Goal: Task Accomplishment & Management: Manage account settings

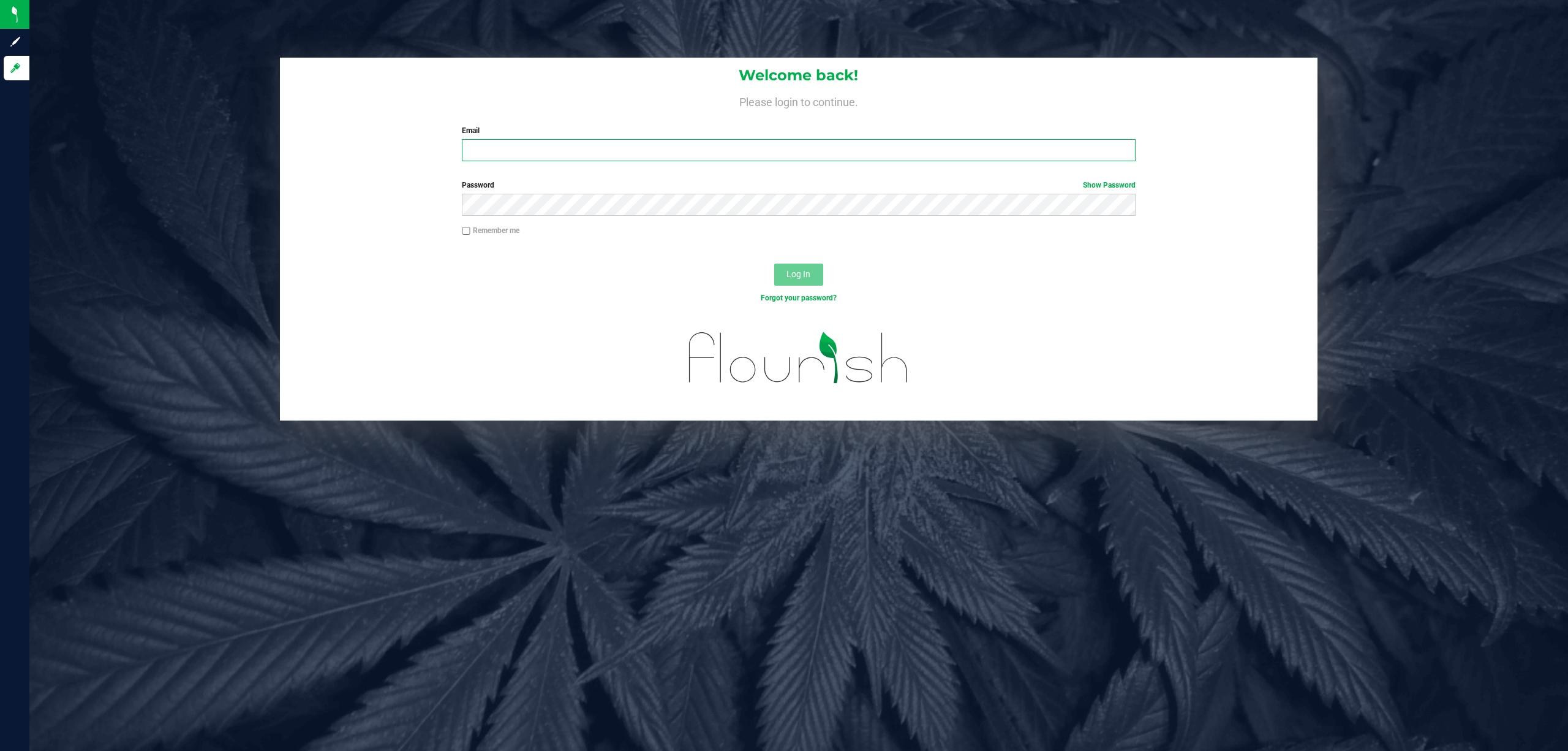
click at [561, 145] on input "Email" at bounding box center [799, 150] width 674 height 22
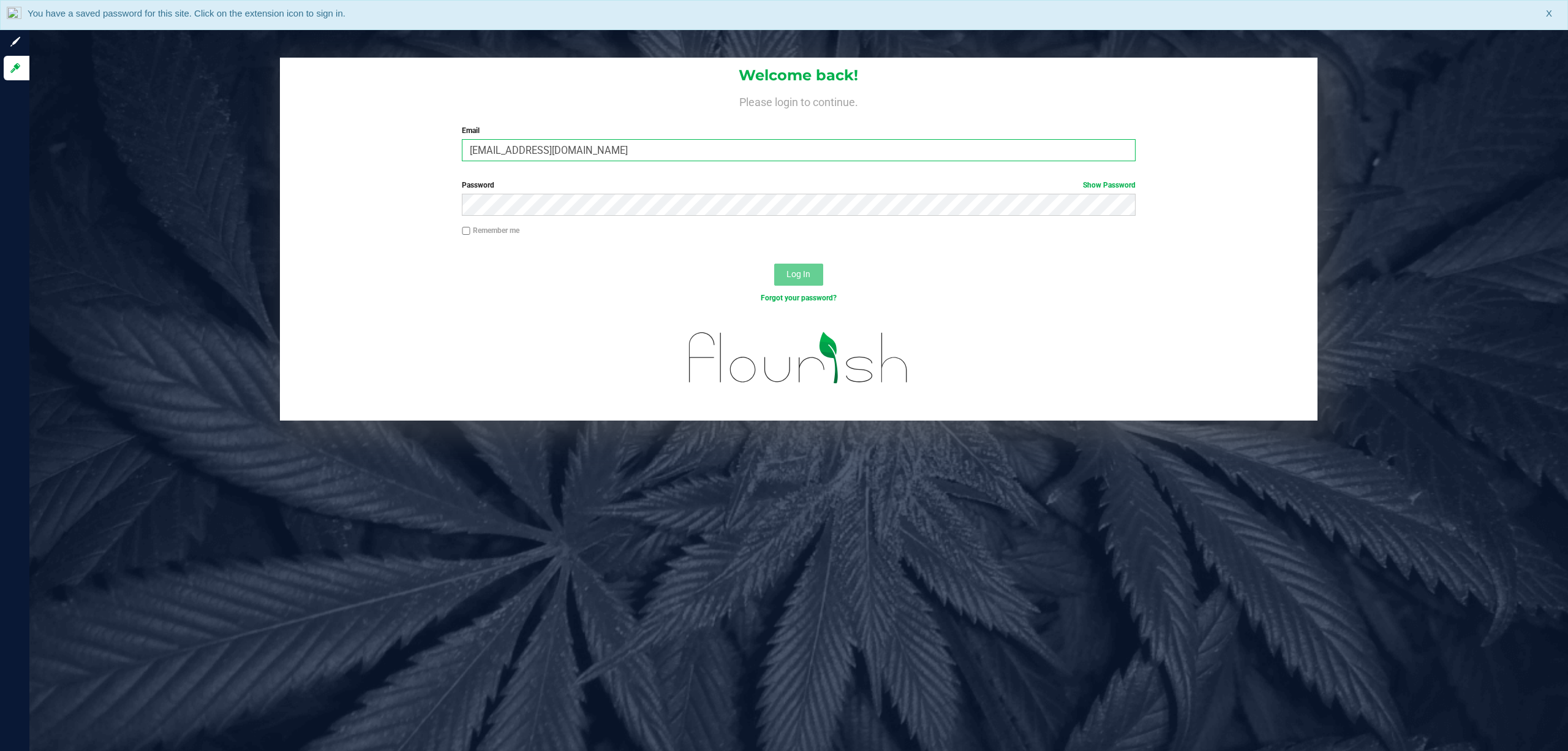
type input "[EMAIL_ADDRESS][DOMAIN_NAME]"
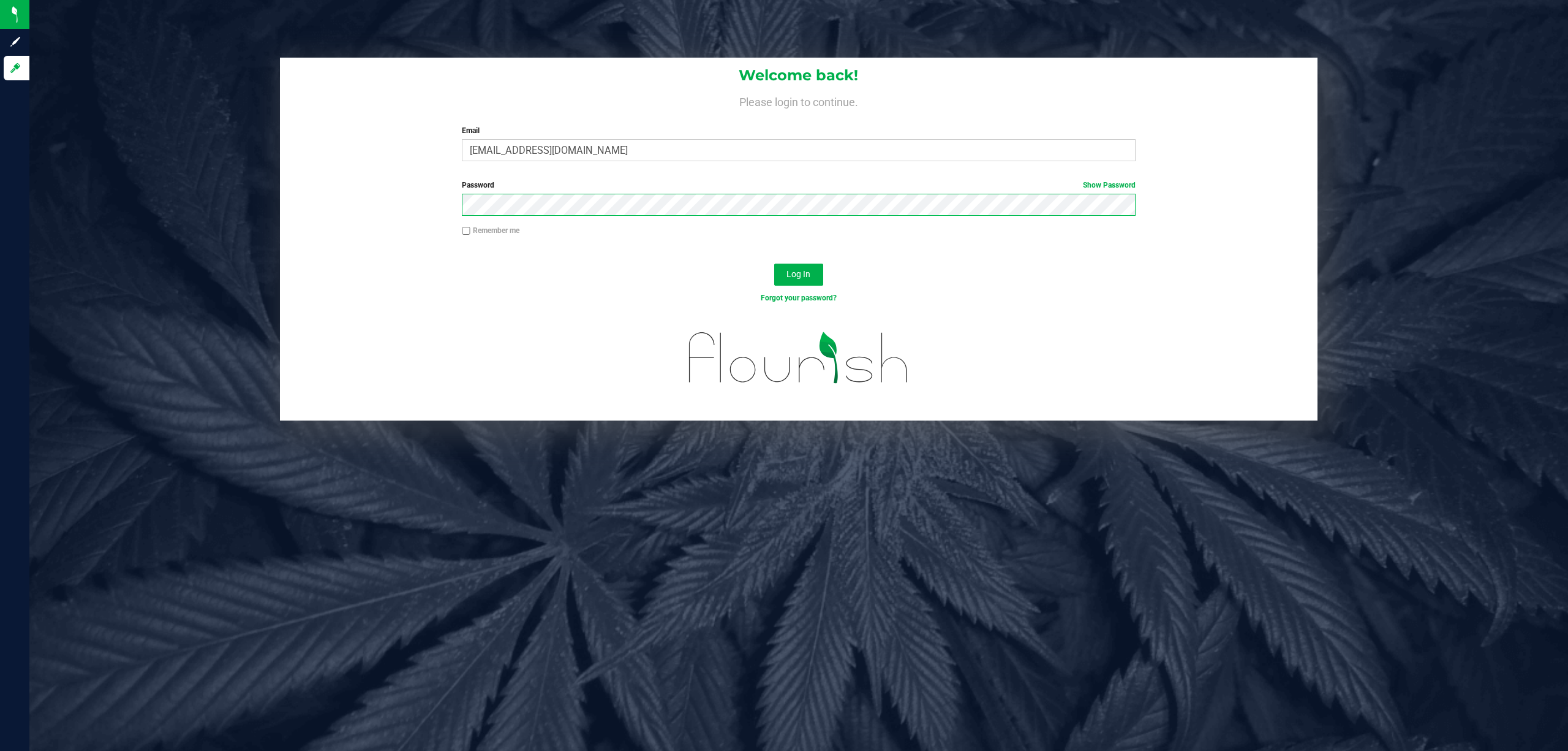
click at [774, 264] on button "Log In" at bounding box center [799, 275] width 49 height 22
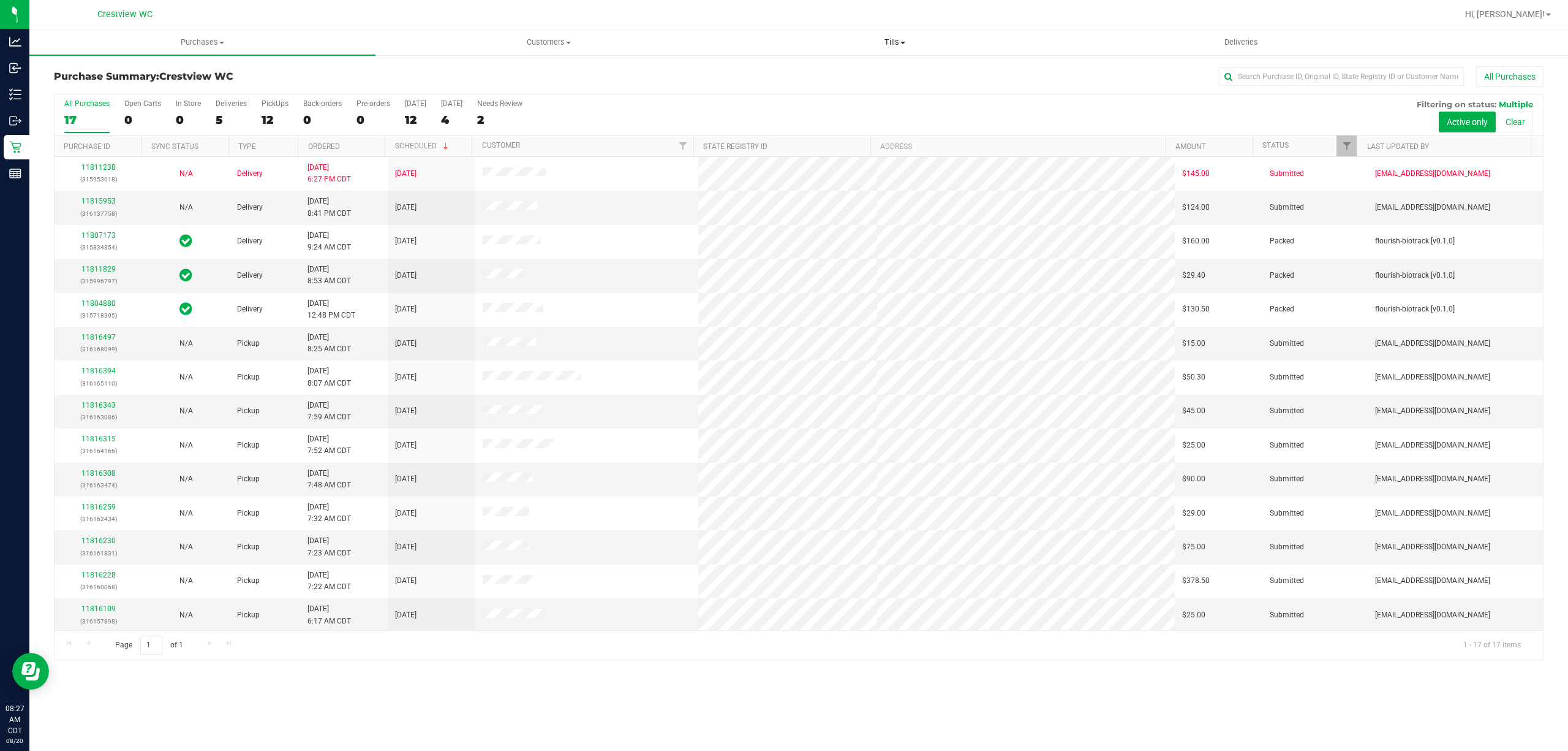
click at [877, 33] on uib-tab-heading "Tills Manage tills Reconcile e-payments" at bounding box center [894, 42] width 345 height 25
click at [824, 73] on li "Manage tills" at bounding box center [895, 74] width 346 height 15
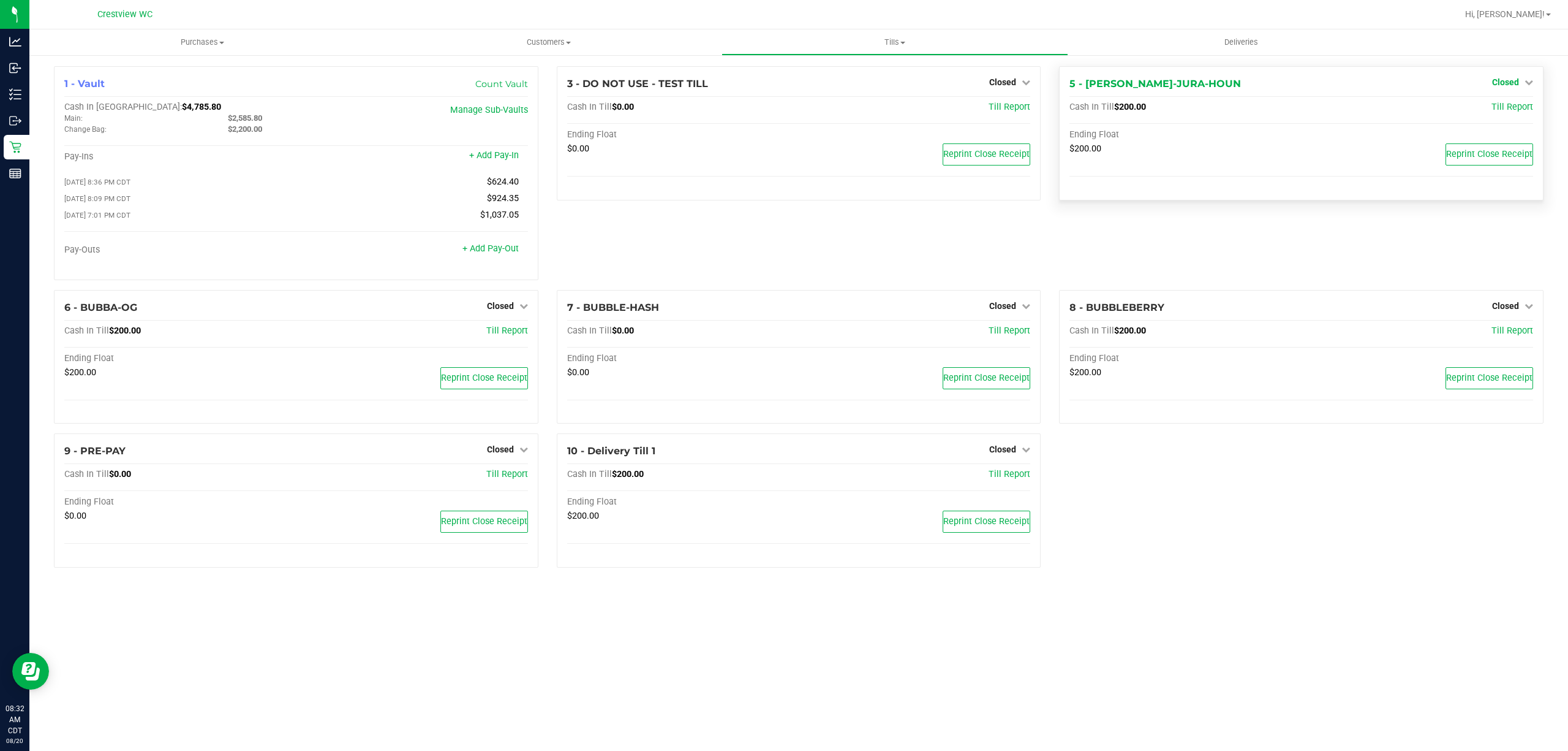
click at [1517, 81] on span "Closed" at bounding box center [1505, 83] width 27 height 10
click at [1507, 104] on link "Open Till" at bounding box center [1506, 108] width 33 height 10
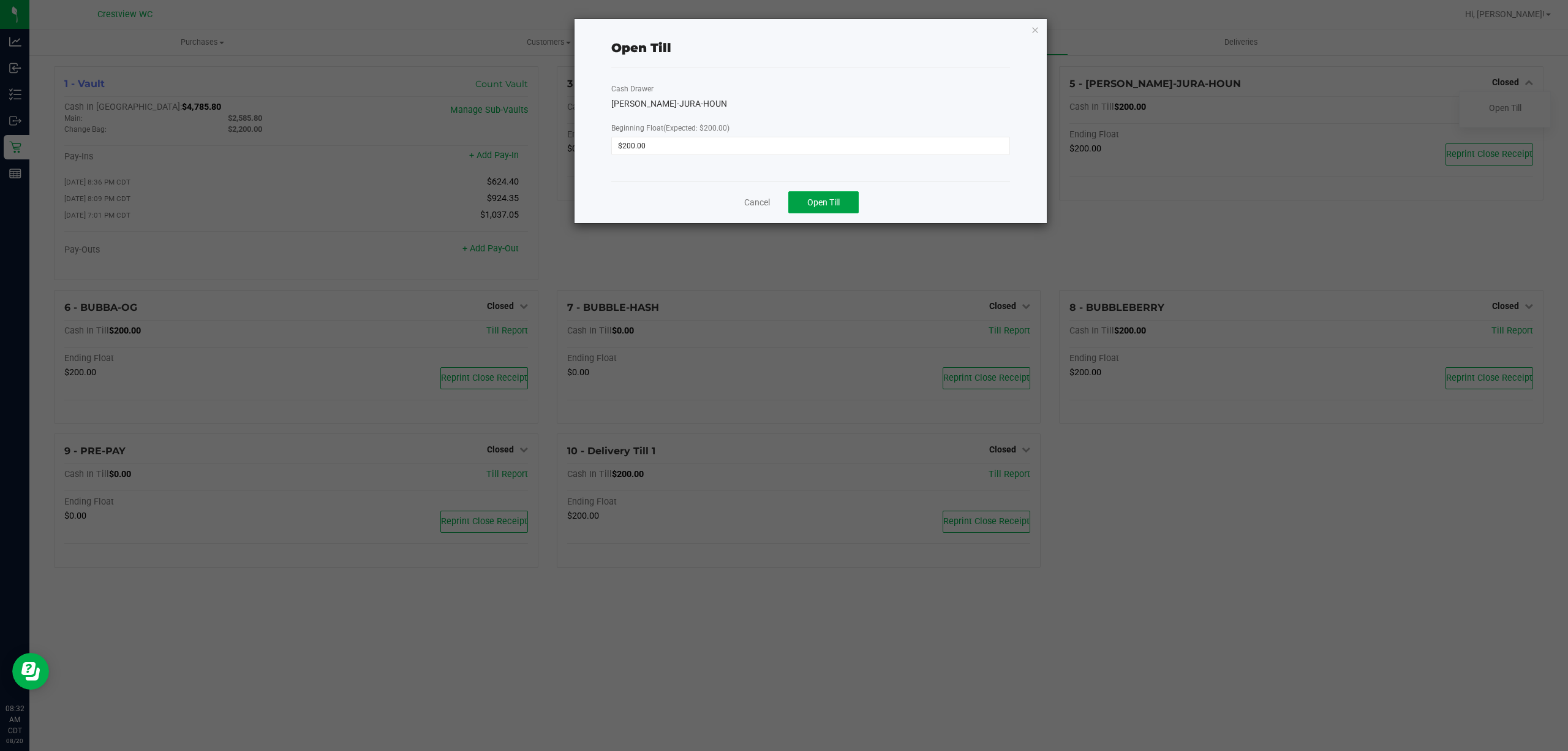
click at [830, 207] on span "Open Till" at bounding box center [824, 203] width 33 height 10
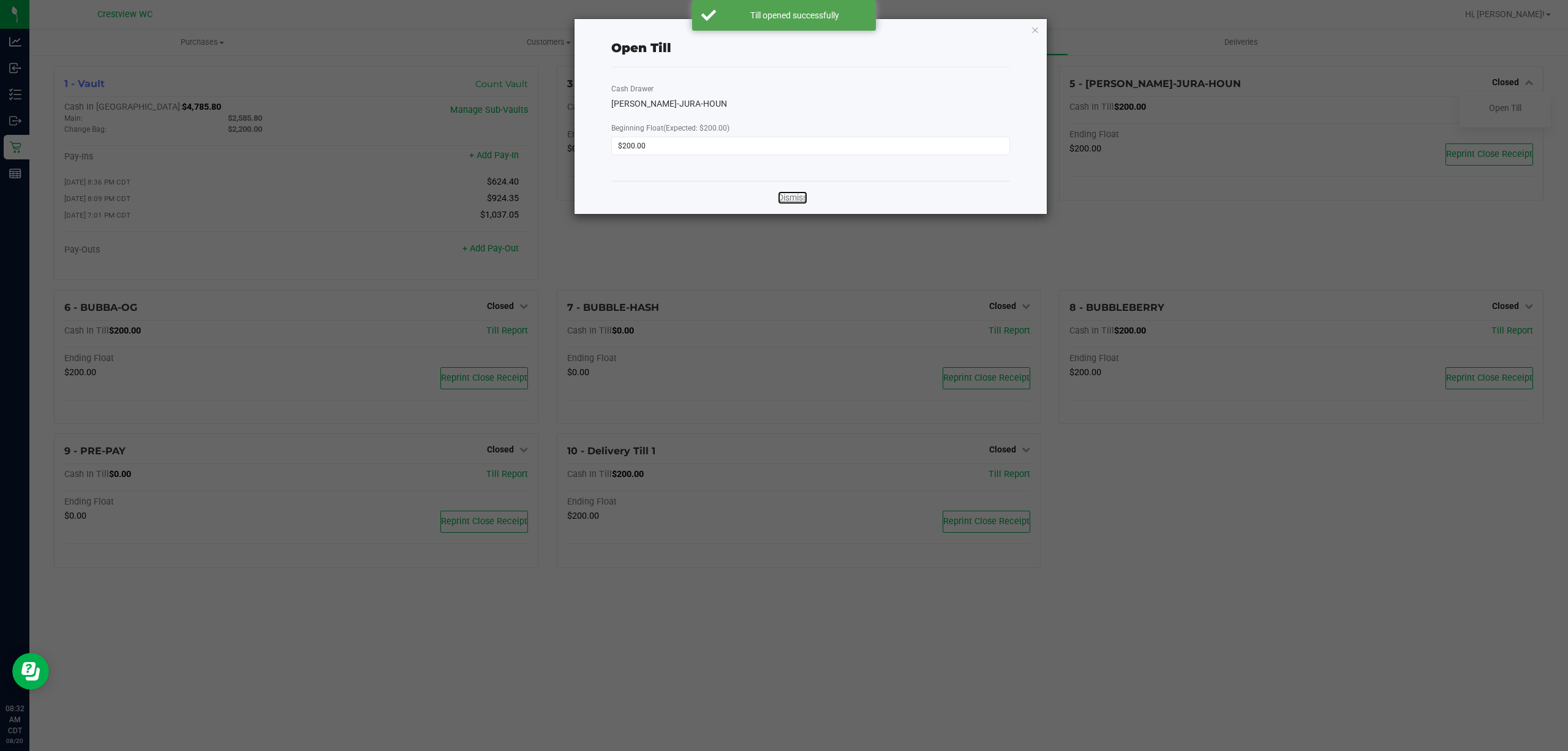
click at [796, 199] on link "Dismiss" at bounding box center [793, 198] width 29 height 13
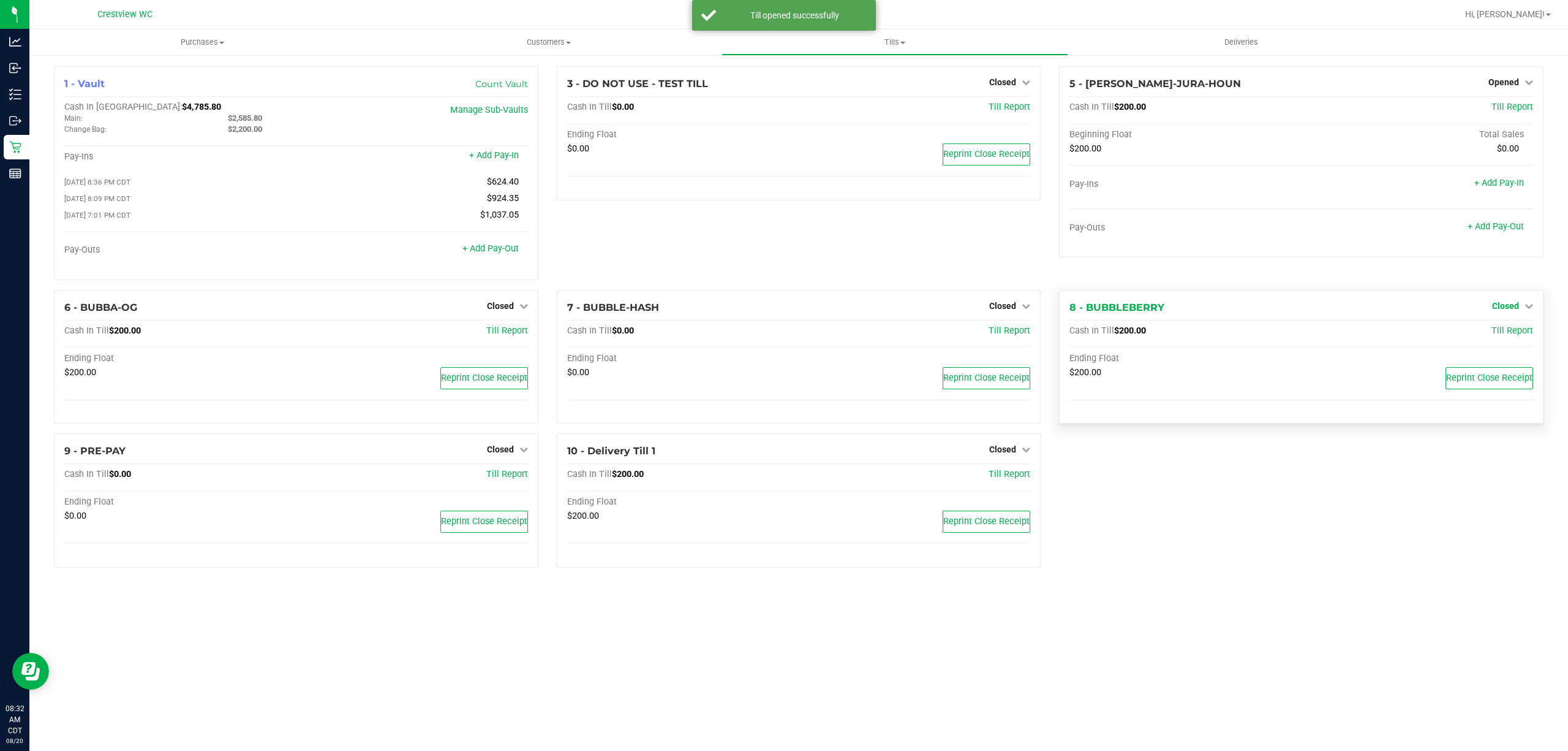
click at [1516, 309] on span "Closed" at bounding box center [1505, 306] width 27 height 10
click at [1505, 328] on div "Open Till" at bounding box center [1505, 331] width 91 height 16
click at [1498, 333] on link "Open Till" at bounding box center [1506, 331] width 33 height 10
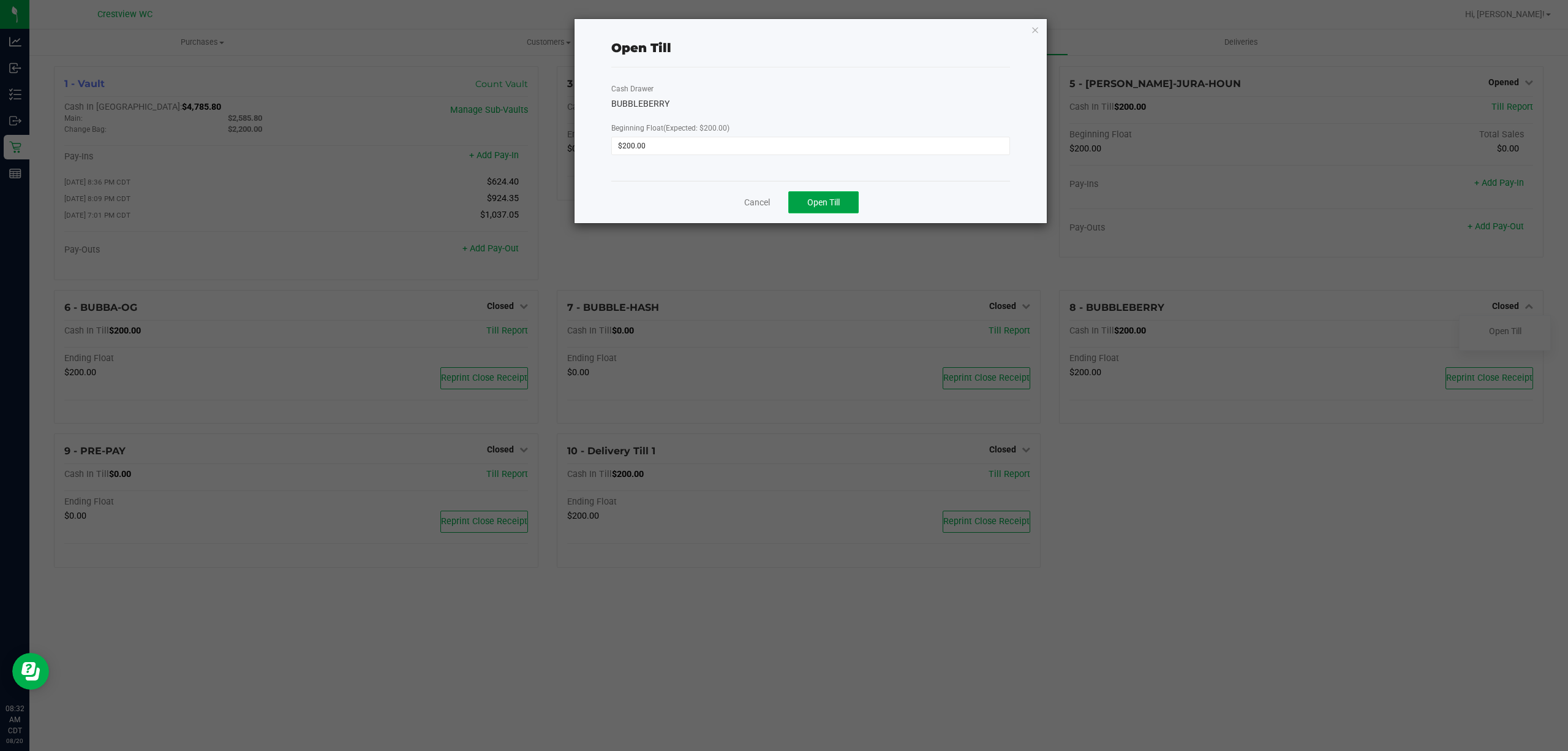
click at [820, 207] on span "Open Till" at bounding box center [824, 203] width 33 height 10
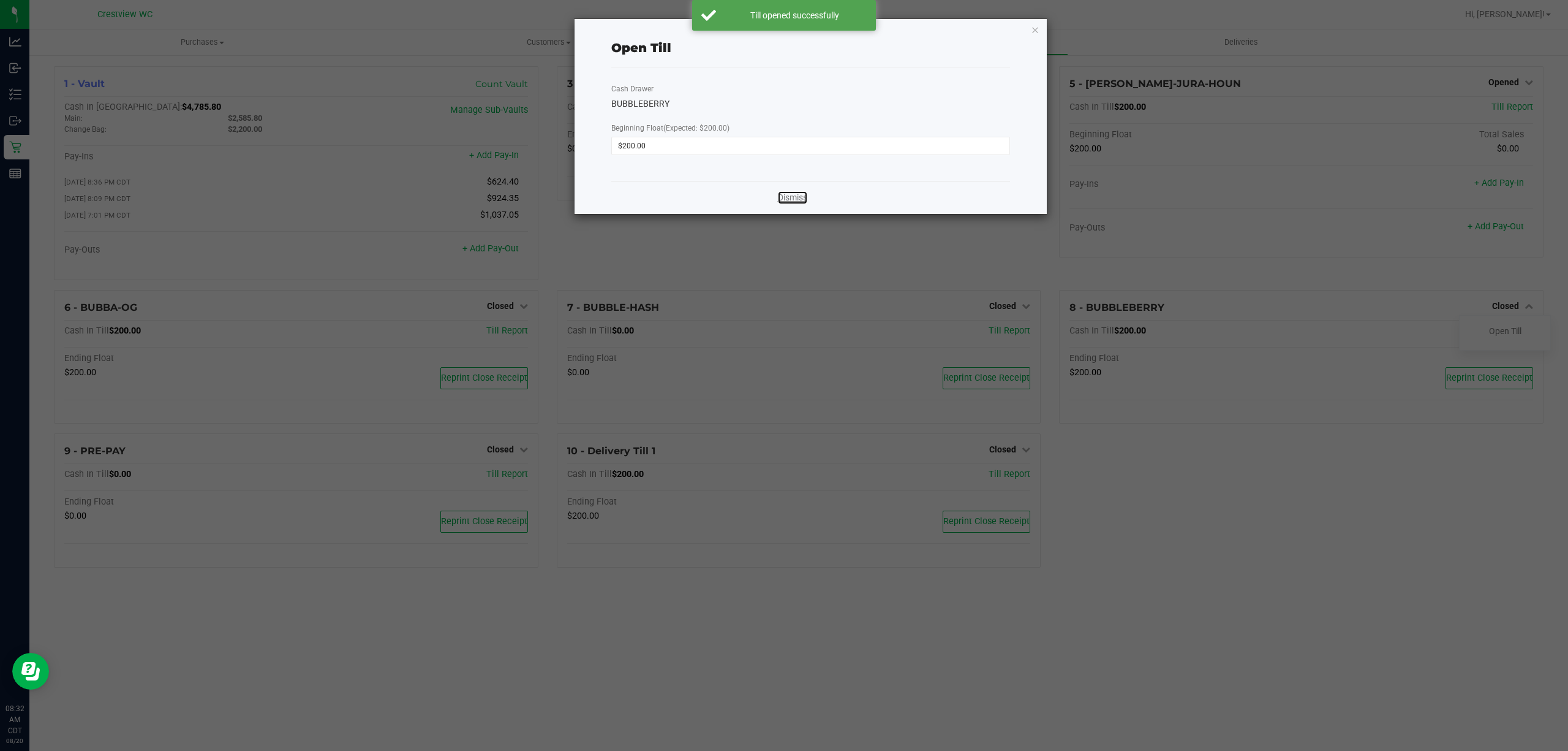
click at [784, 198] on link "Dismiss" at bounding box center [793, 198] width 29 height 13
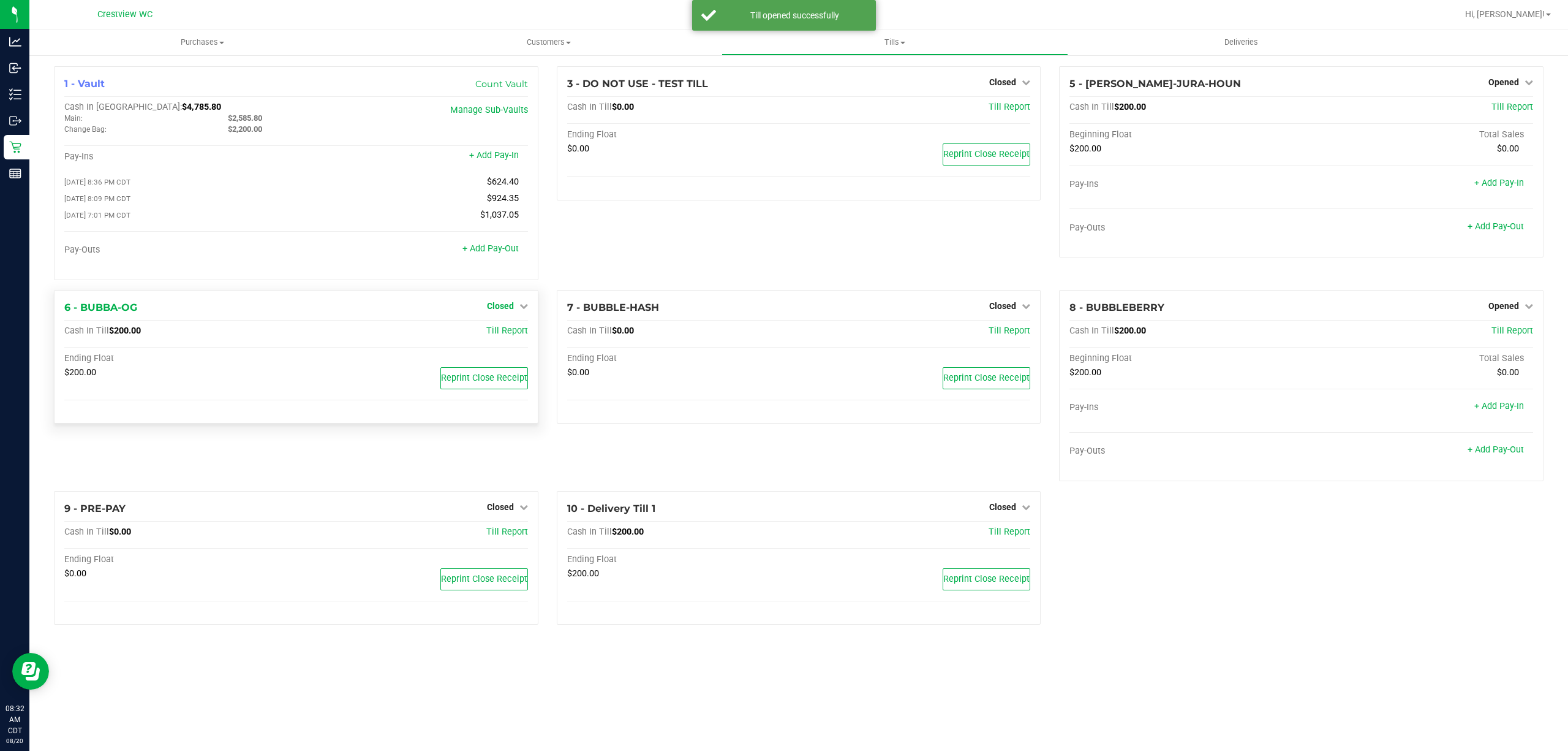
click at [497, 311] on span "Closed" at bounding box center [500, 306] width 27 height 10
click at [501, 329] on link "Open Till" at bounding box center [501, 331] width 33 height 10
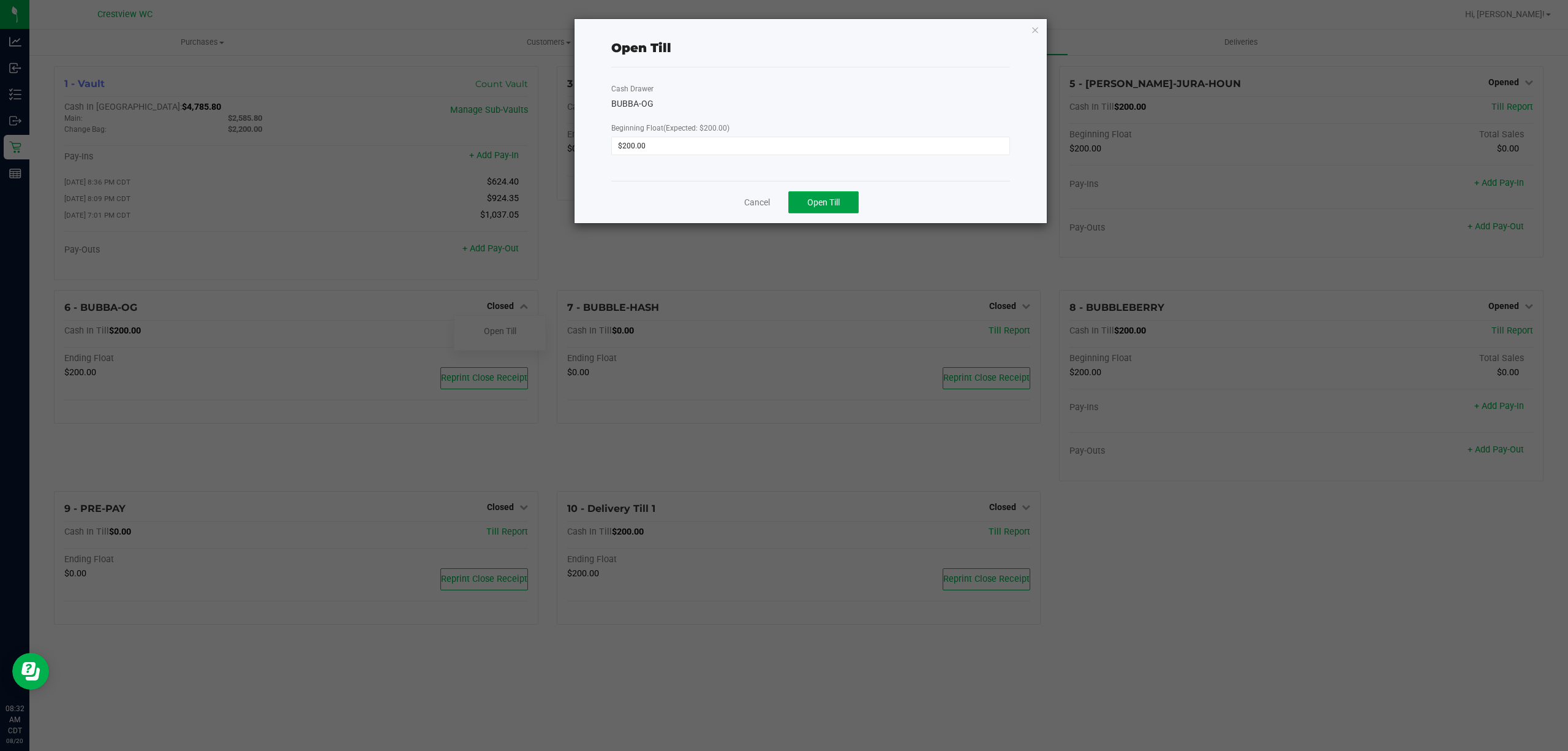
click at [817, 198] on span "Open Till" at bounding box center [824, 203] width 33 height 10
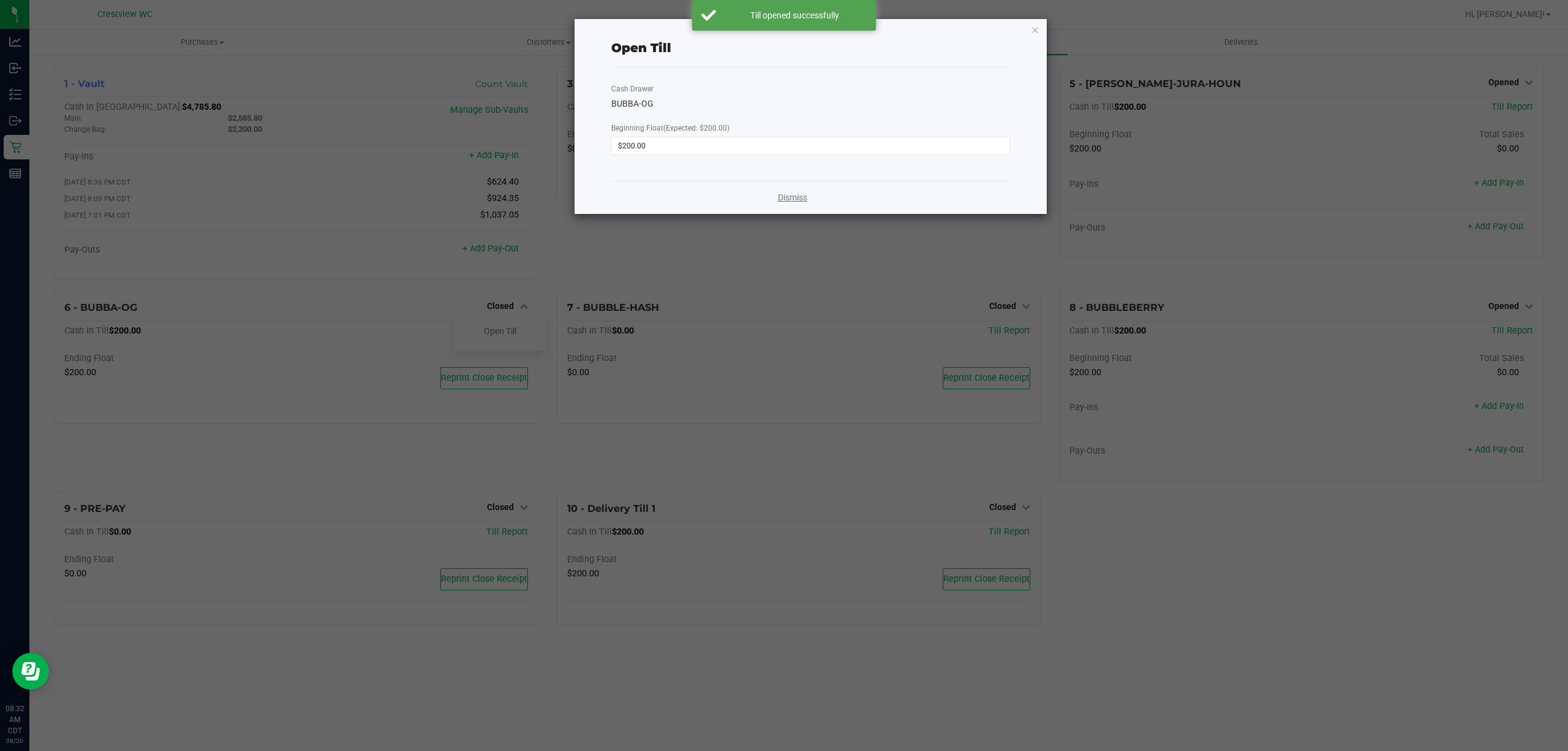
click at [785, 198] on link "Dismiss" at bounding box center [793, 198] width 29 height 13
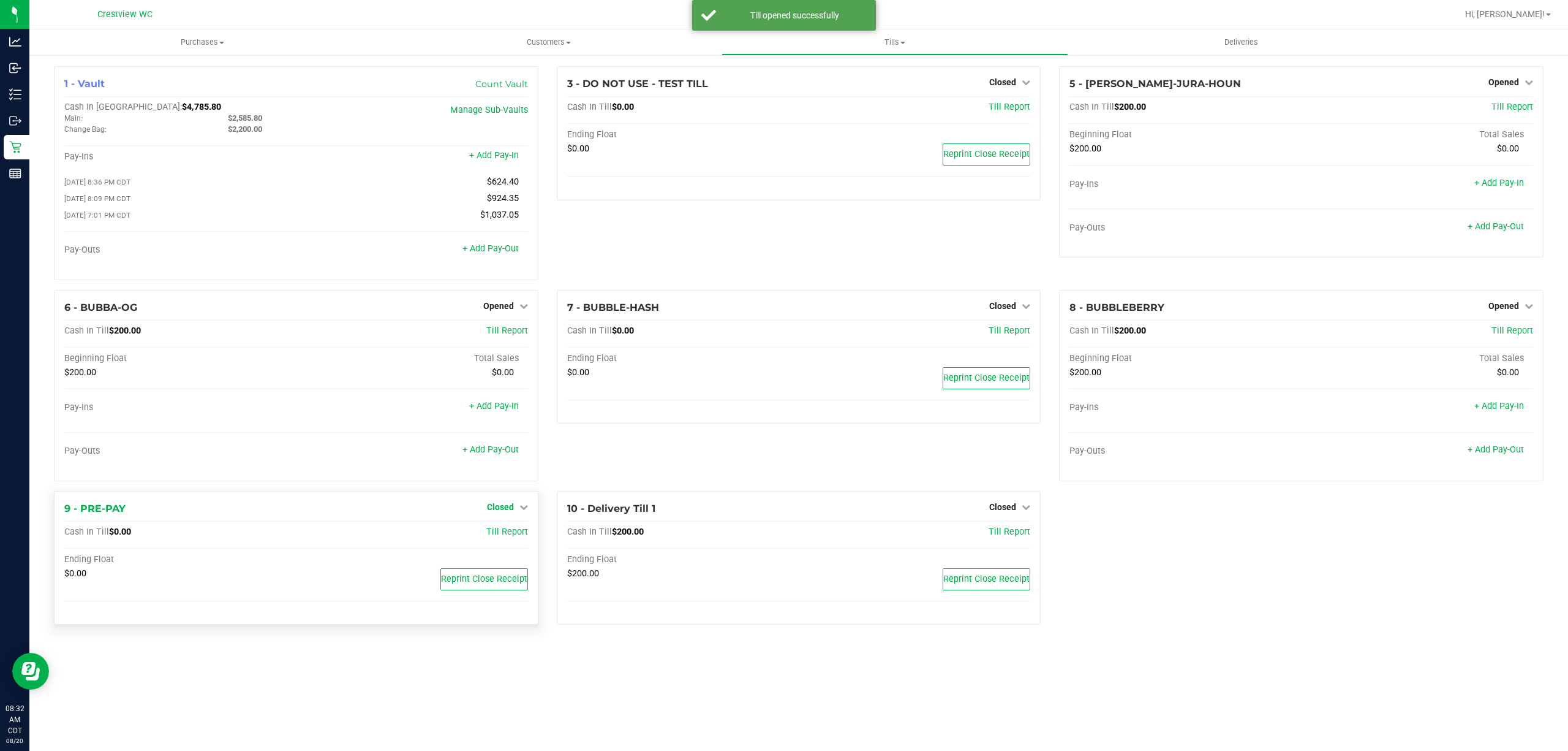
click at [511, 512] on span "Closed" at bounding box center [500, 507] width 27 height 10
click at [502, 536] on link "Open Till" at bounding box center [501, 532] width 33 height 10
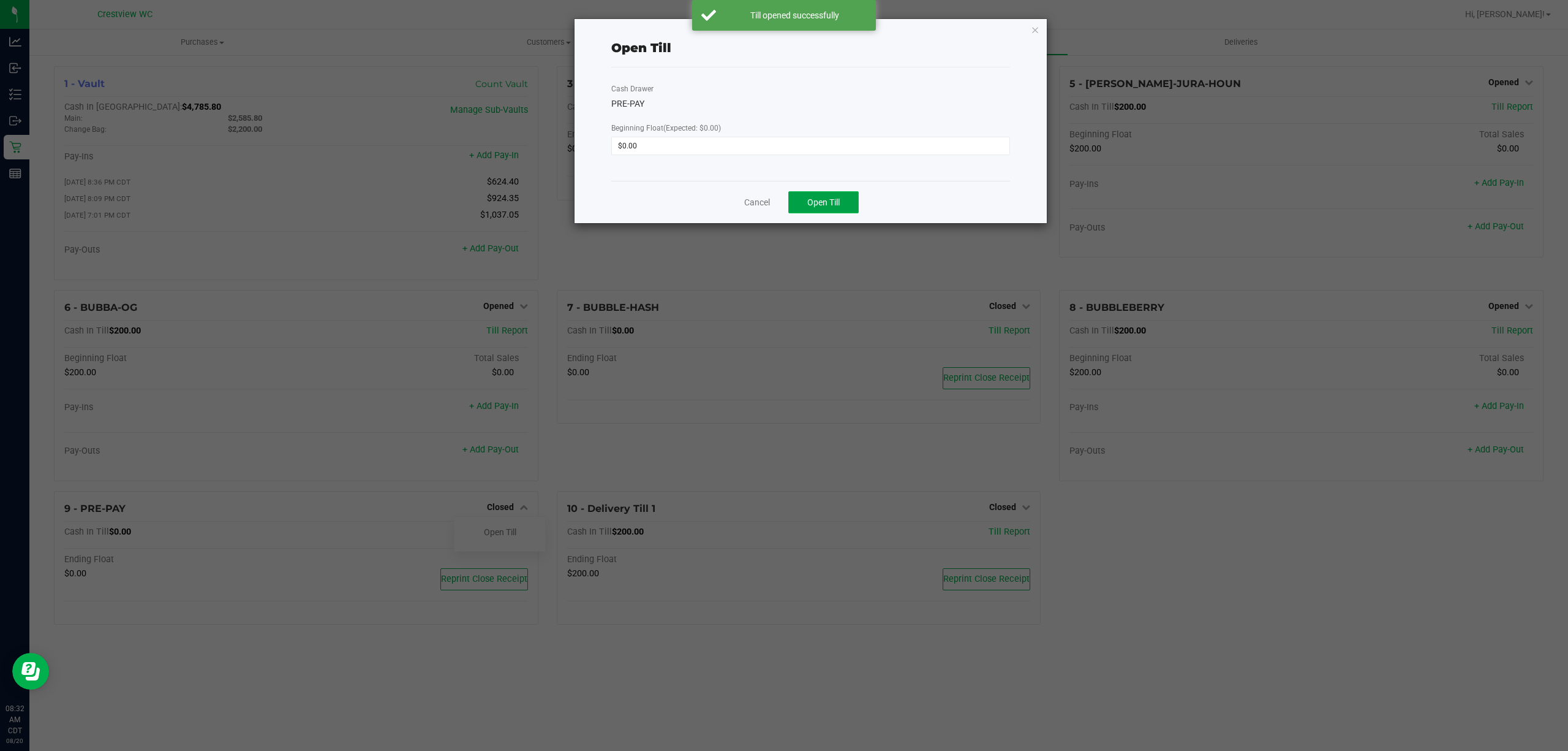
click at [828, 198] on span "Open Till" at bounding box center [824, 203] width 33 height 10
click at [799, 197] on link "Dismiss" at bounding box center [793, 198] width 29 height 13
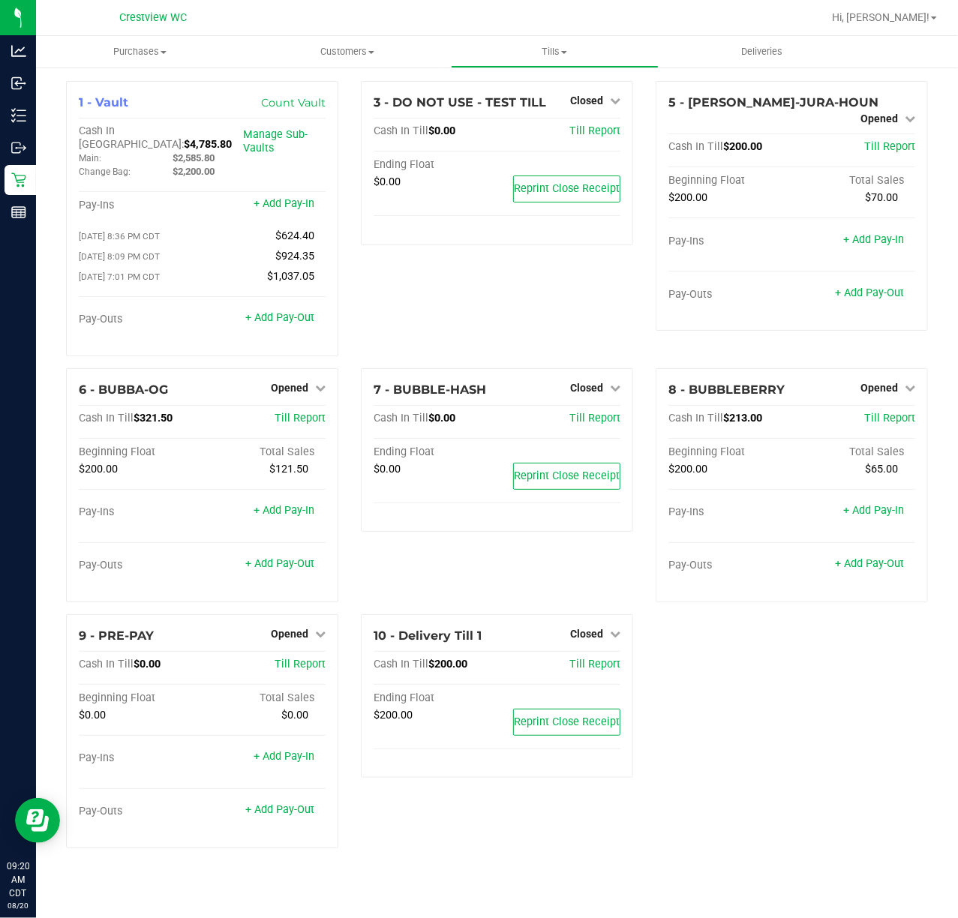
click at [467, 258] on div "3 - DO NOT USE - TEST TILL Closed Open Till Cash In Till $0.00 Till Report Endi…" at bounding box center [497, 224] width 295 height 287
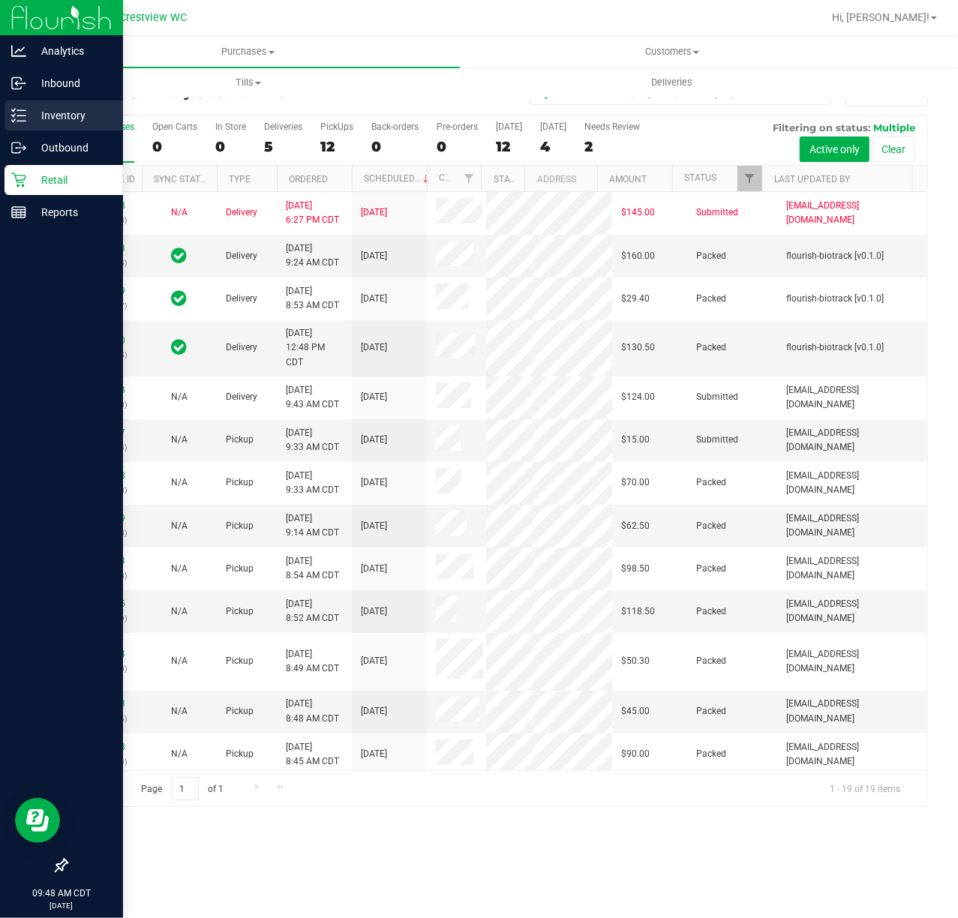
click at [29, 115] on p "Inventory" at bounding box center [71, 116] width 90 height 18
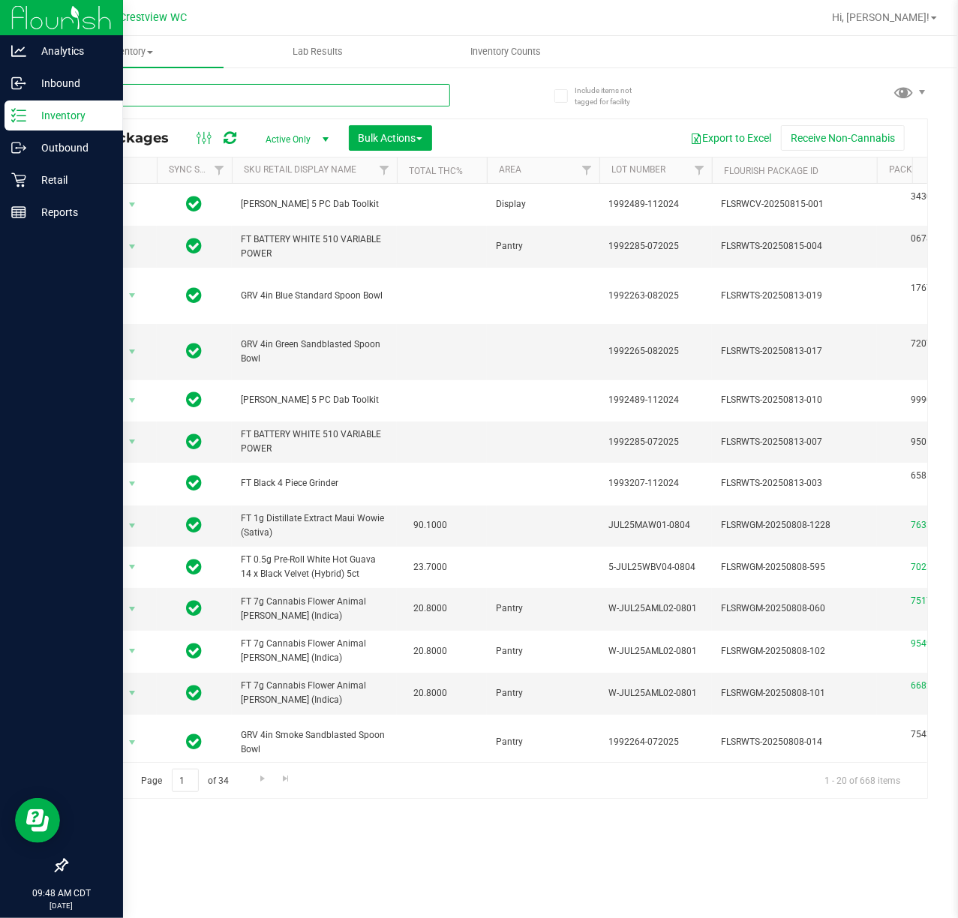
click at [285, 86] on input "text" at bounding box center [258, 95] width 384 height 23
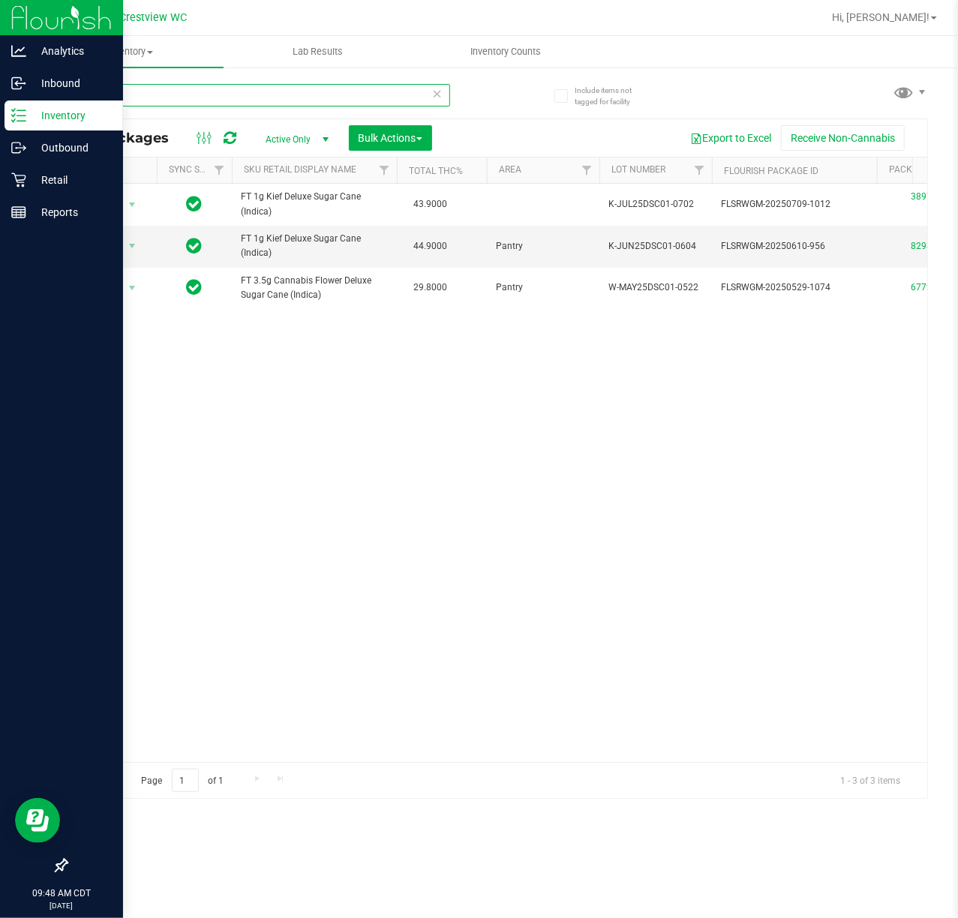
type input "dsc"
click at [461, 464] on div "Action Action Edit attributes Global inventory Locate package Package audit log…" at bounding box center [497, 473] width 860 height 578
